Goal: Task Accomplishment & Management: Manage account settings

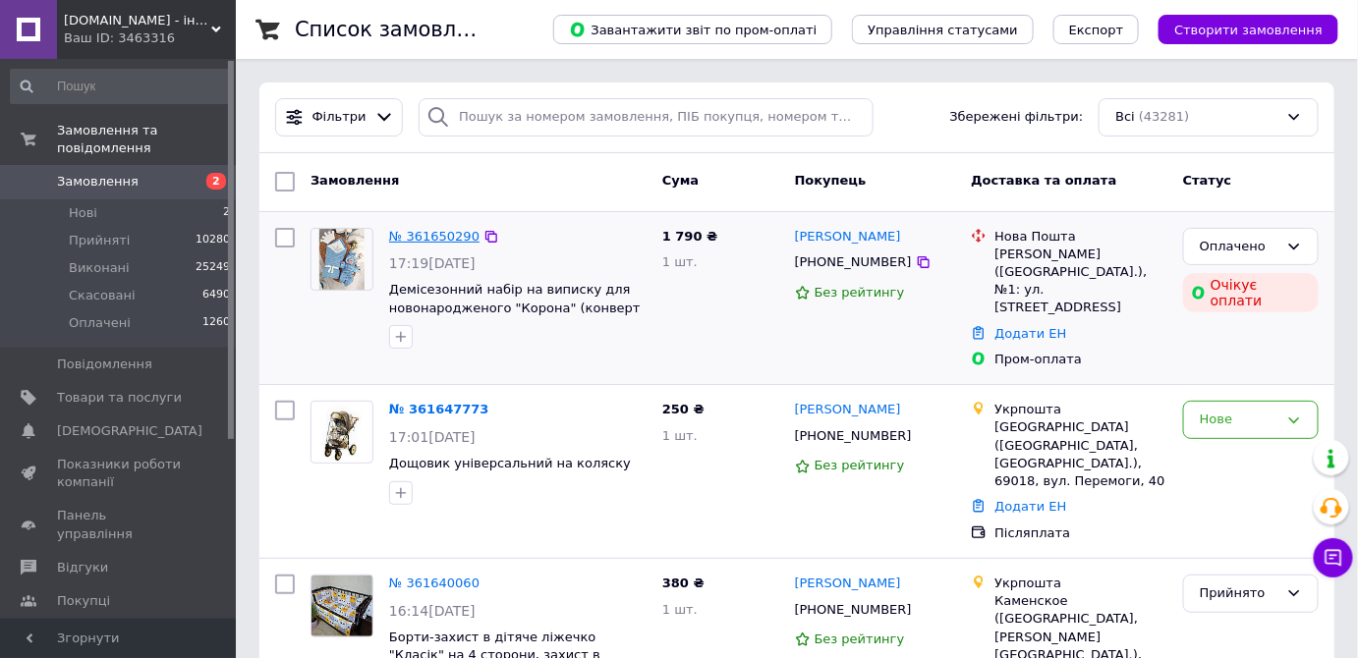
click at [426, 240] on link "№ 361650290" at bounding box center [434, 236] width 90 height 15
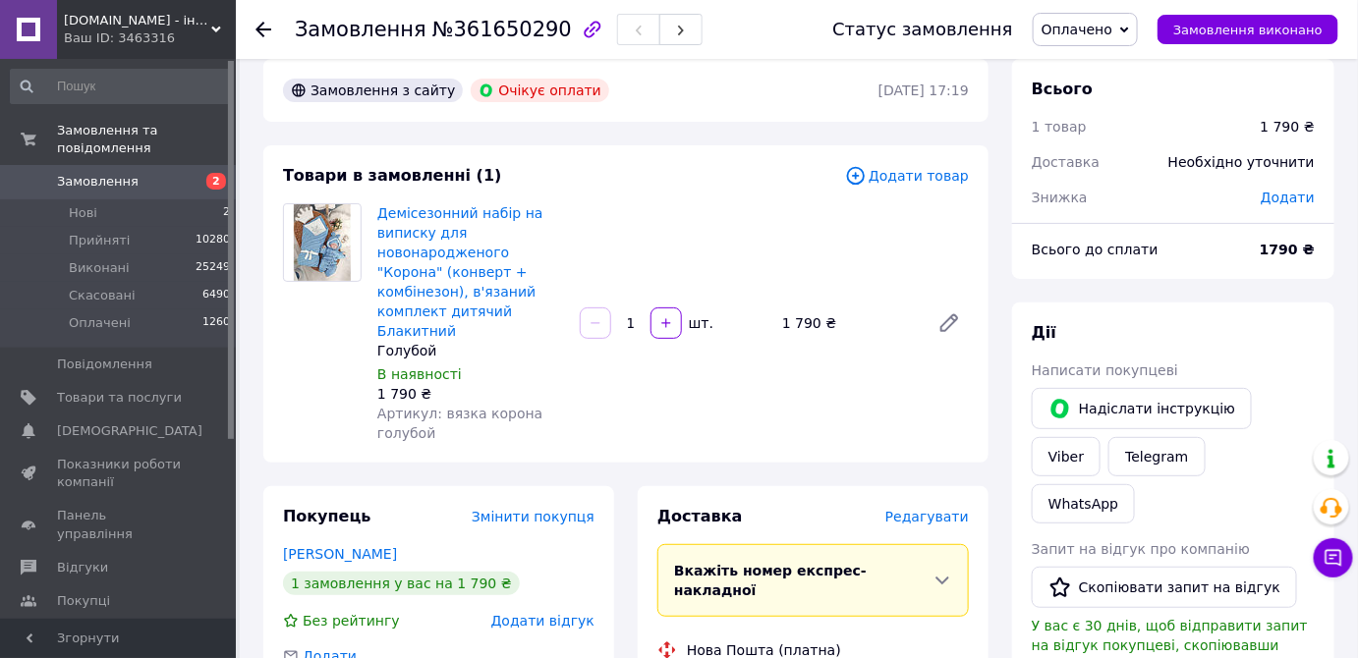
scroll to position [24, 0]
click at [261, 28] on use at bounding box center [263, 30] width 16 height 16
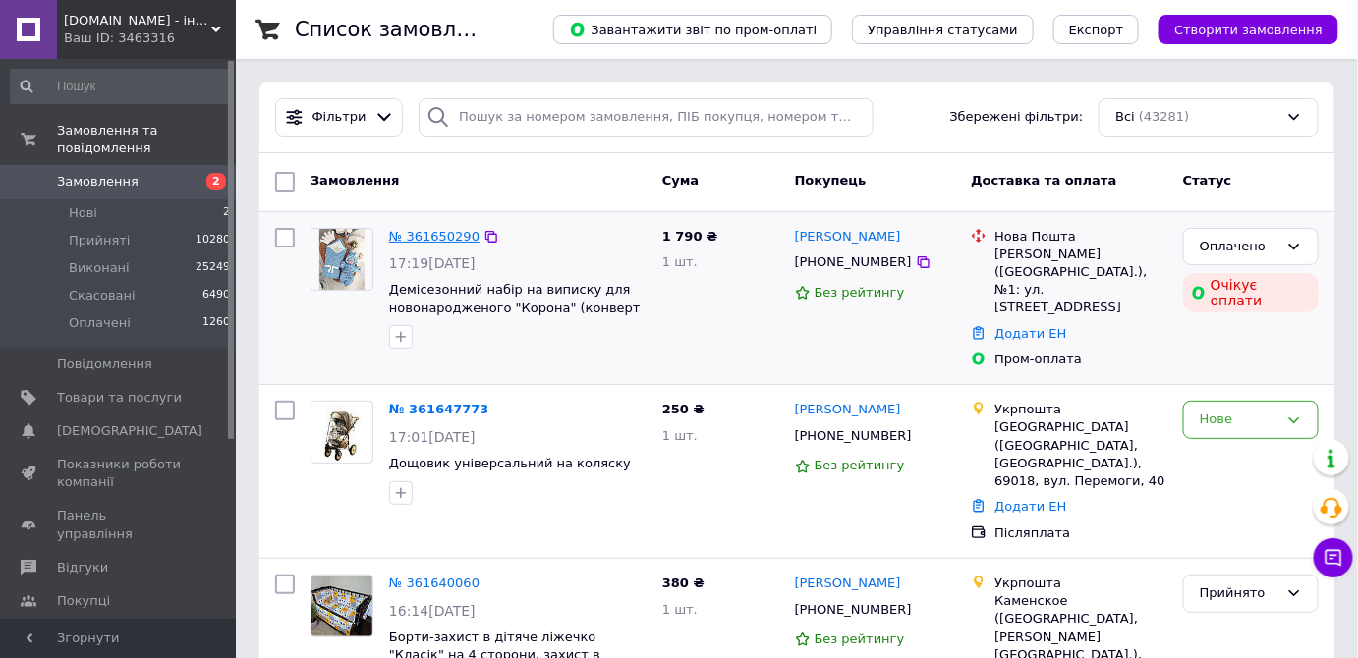
click at [445, 237] on link "№ 361650290" at bounding box center [434, 236] width 90 height 15
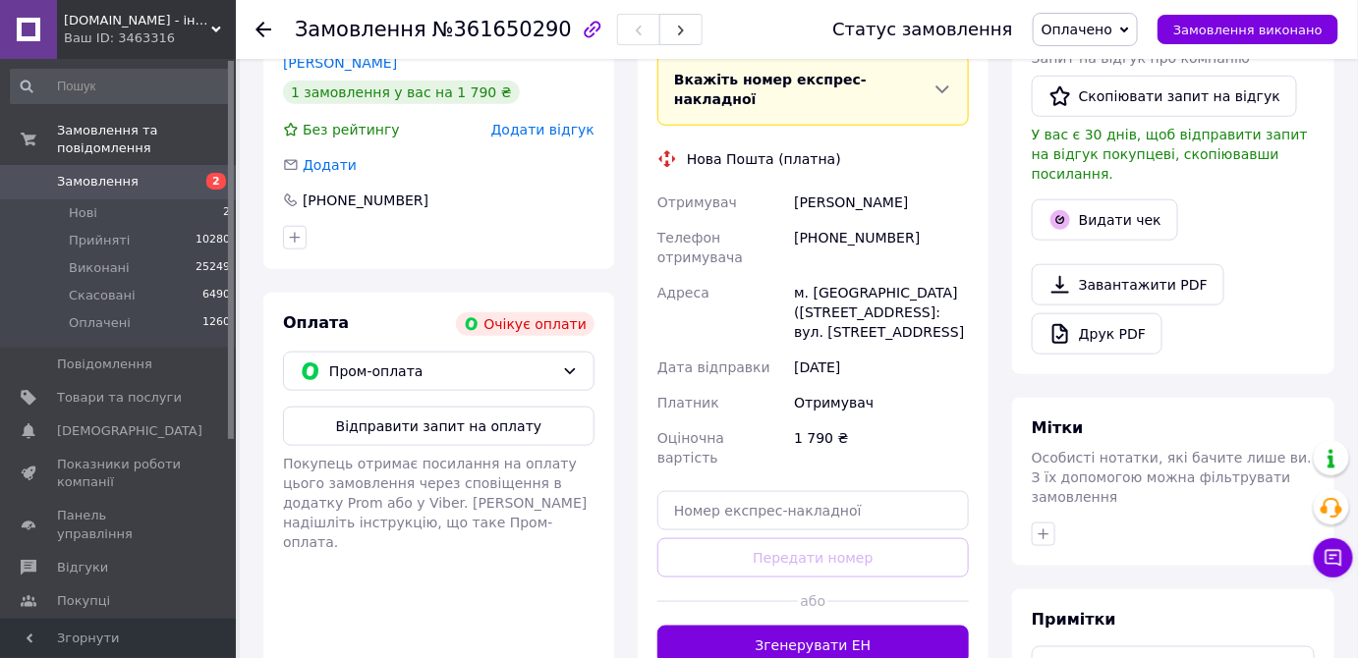
scroll to position [470, 0]
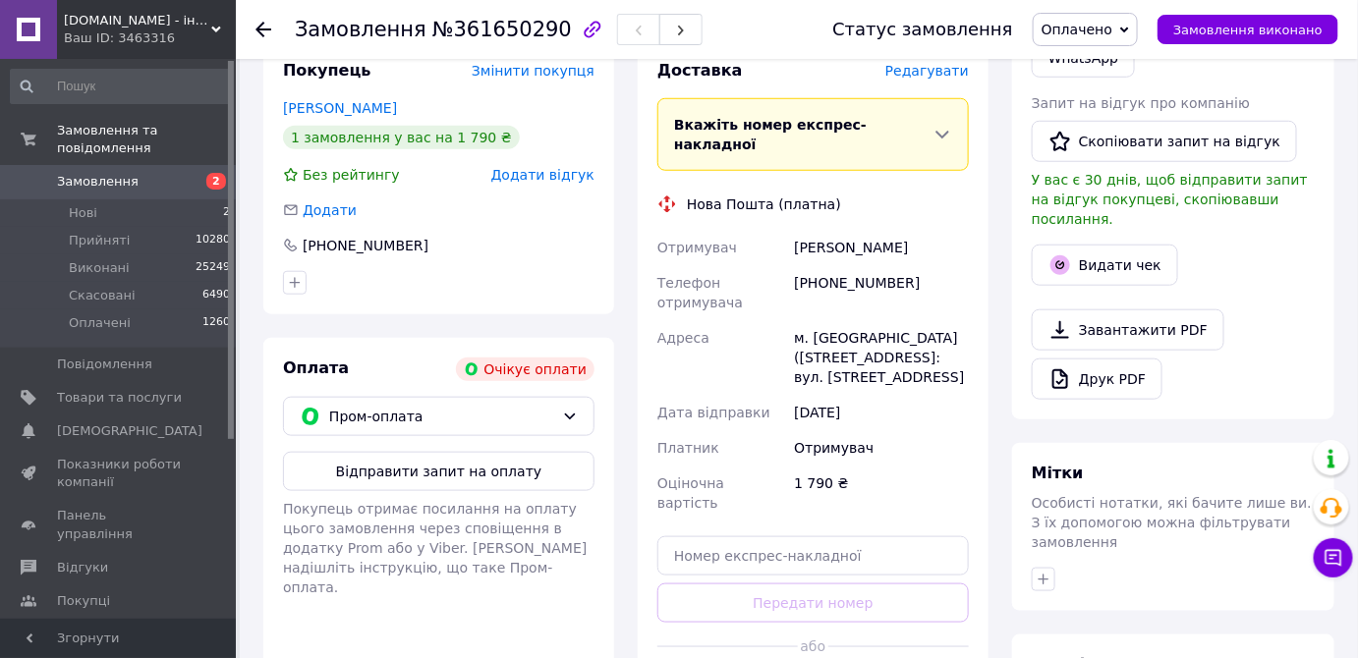
click at [261, 31] on icon at bounding box center [263, 30] width 16 height 16
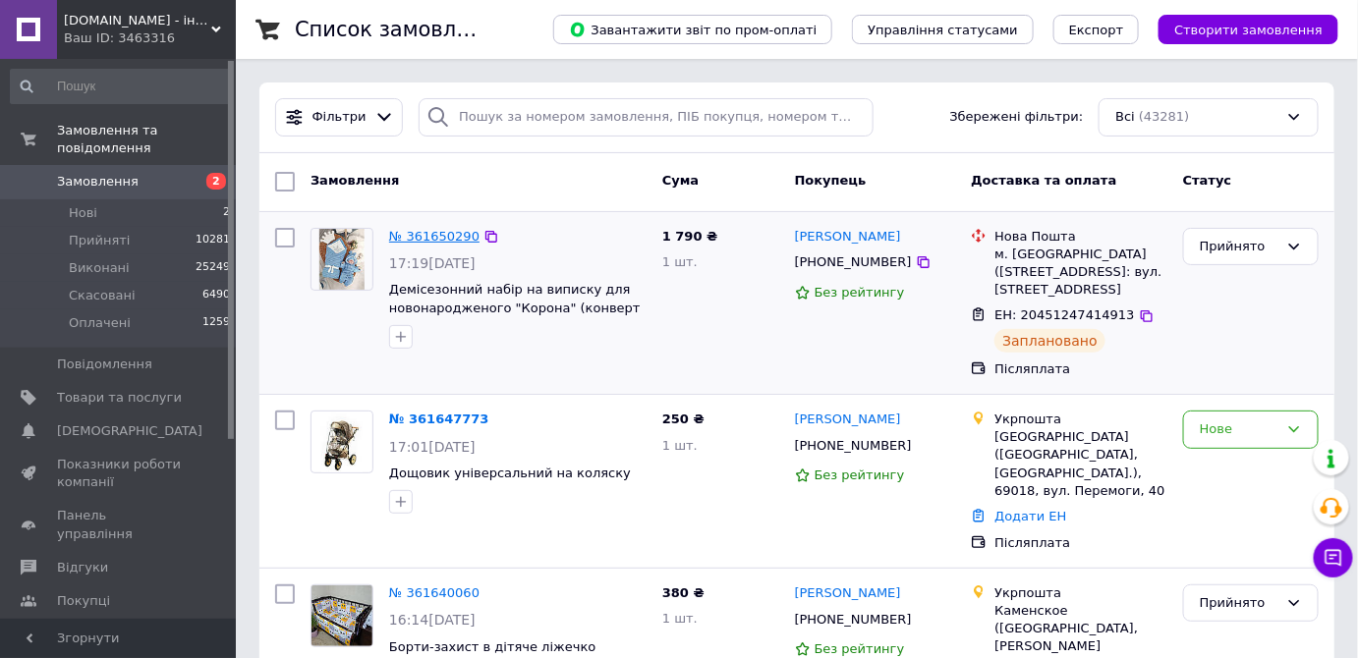
click at [444, 239] on link "№ 361650290" at bounding box center [434, 236] width 90 height 15
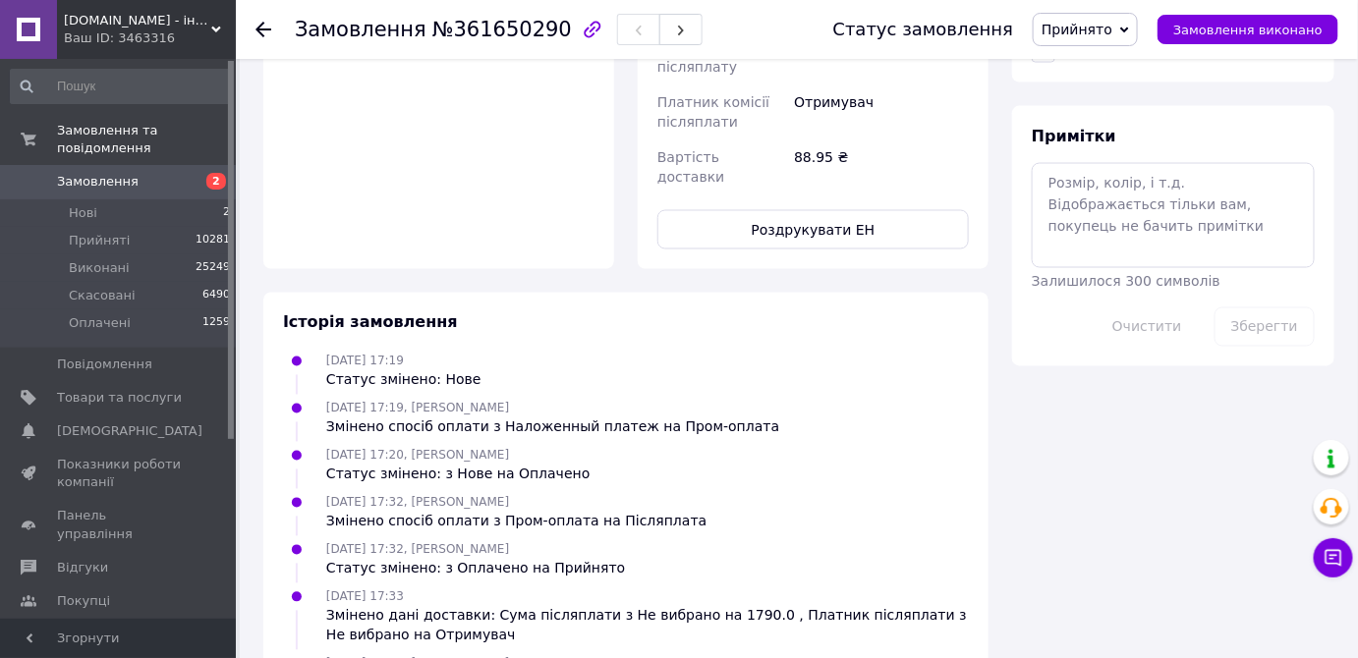
scroll to position [1016, 0]
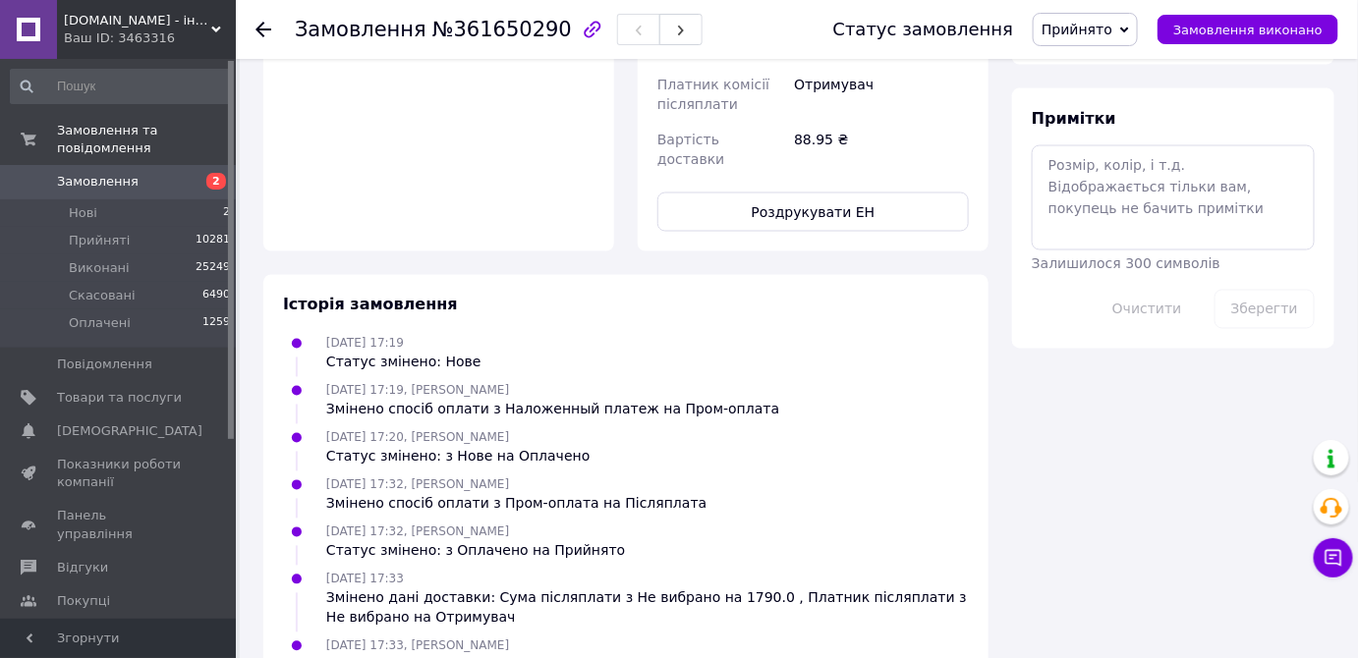
click at [264, 26] on icon at bounding box center [263, 30] width 16 height 16
